Goal: Task Accomplishment & Management: Manage account settings

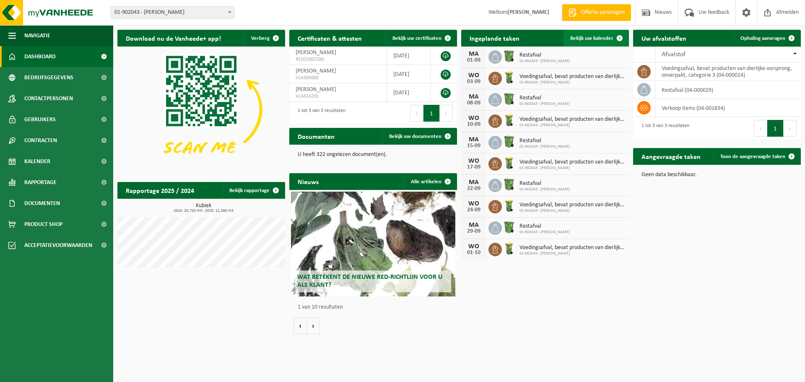
click at [587, 39] on span "Bekijk uw kalender" at bounding box center [591, 38] width 43 height 5
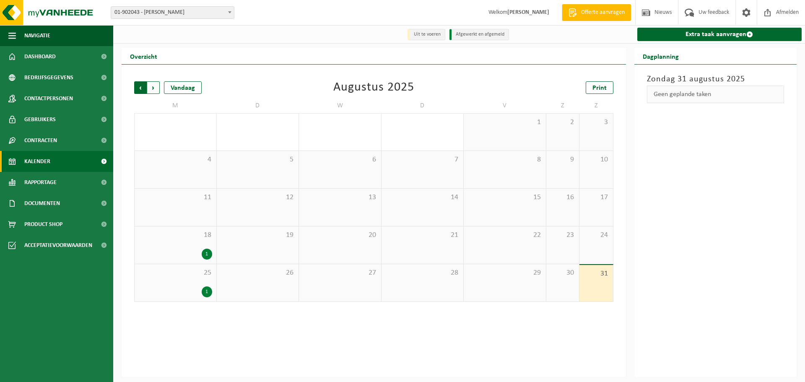
click at [154, 86] on span "Volgende" at bounding box center [153, 87] width 13 height 13
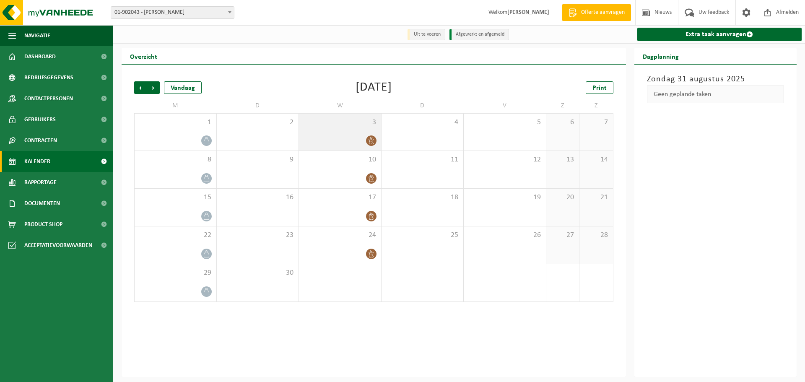
click at [348, 129] on div "3" at bounding box center [340, 132] width 82 height 37
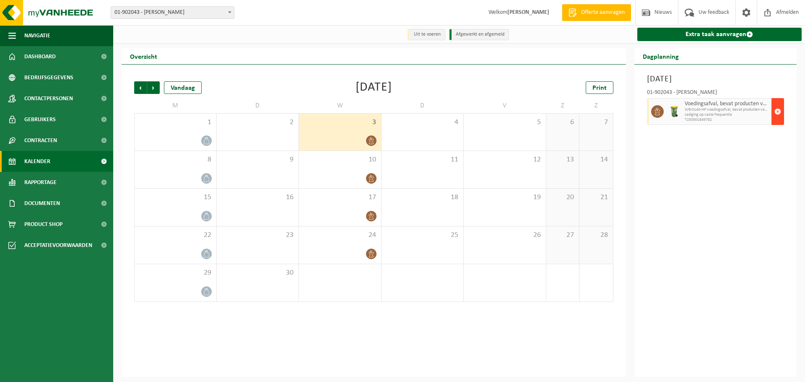
click at [777, 112] on span "button" at bounding box center [778, 111] width 7 height 17
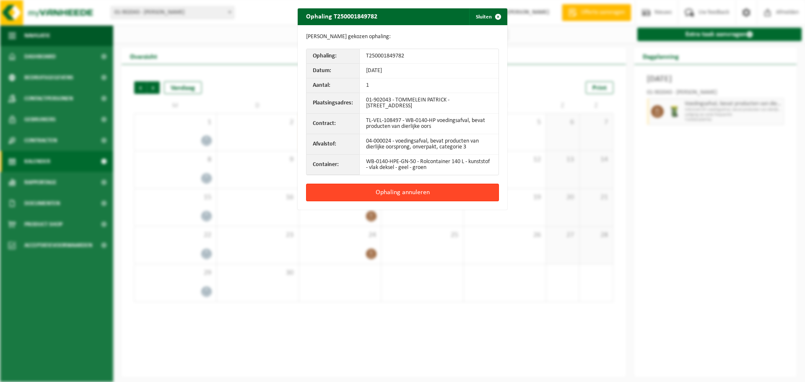
click at [408, 191] on button "Ophaling annuleren" at bounding box center [402, 193] width 193 height 18
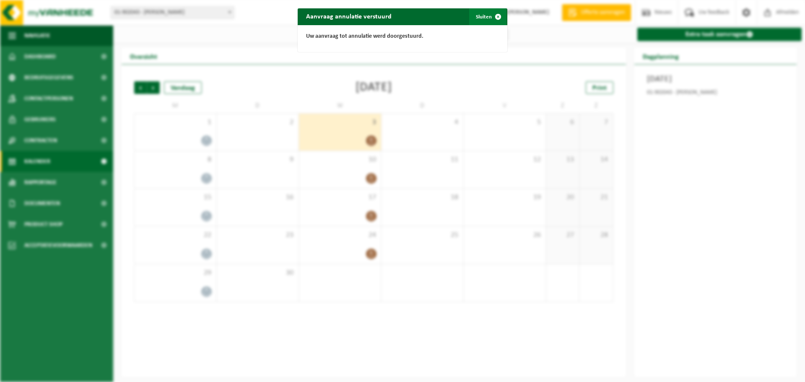
click at [479, 13] on button "Sluiten" at bounding box center [487, 16] width 37 height 17
